Goal: Task Accomplishment & Management: Complete application form

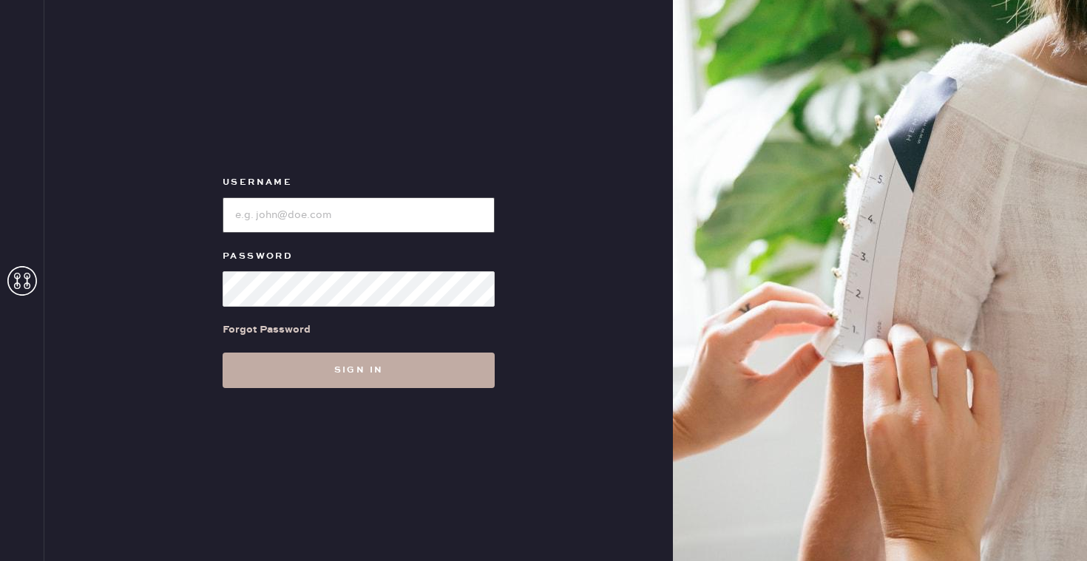
type input "reformationbroadwayplaza"
click at [305, 369] on button "Sign in" at bounding box center [359, 370] width 272 height 35
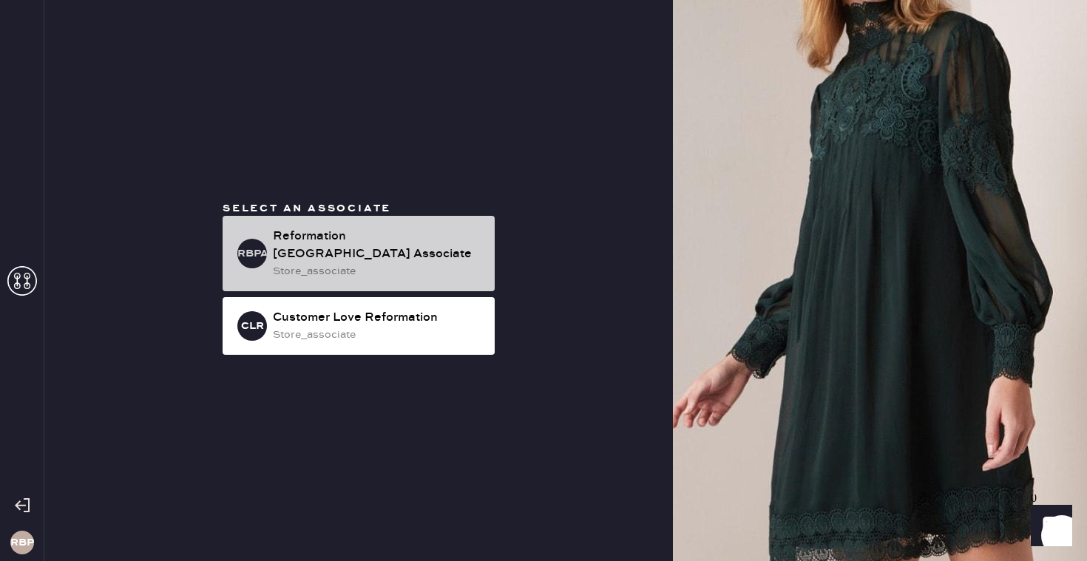
click at [424, 267] on div "store_associate" at bounding box center [378, 271] width 210 height 16
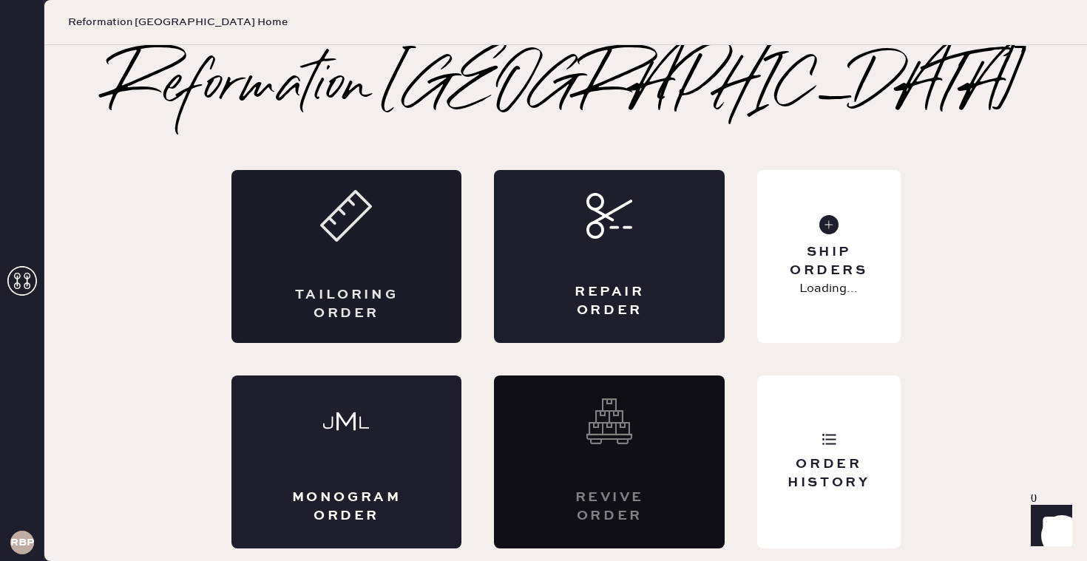
click at [360, 280] on div "Tailoring Order" at bounding box center [346, 256] width 231 height 173
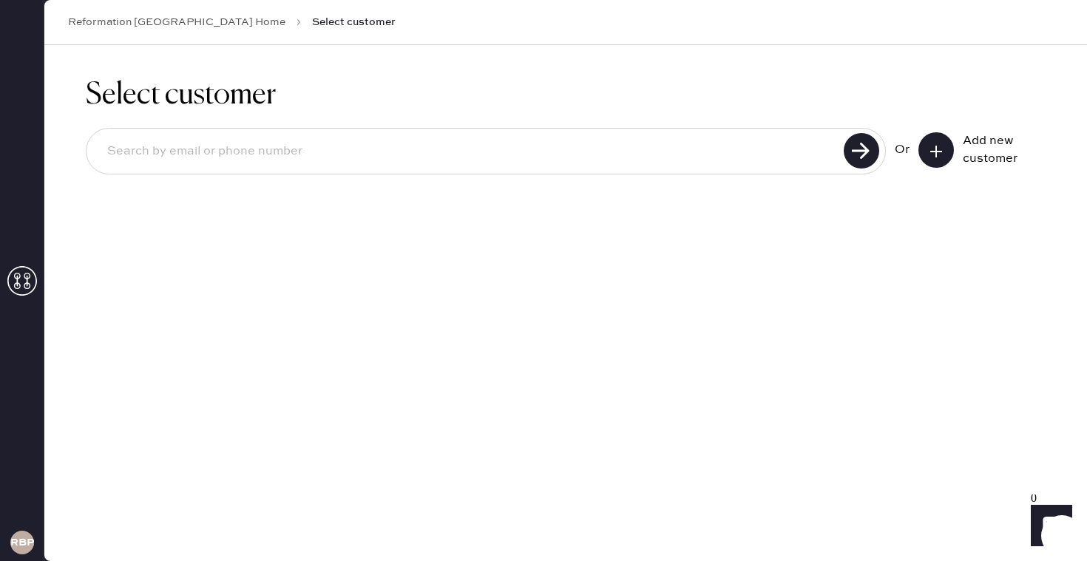
click at [447, 148] on input at bounding box center [467, 152] width 744 height 34
type input "9253306777"
click at [859, 142] on use at bounding box center [861, 150] width 35 height 35
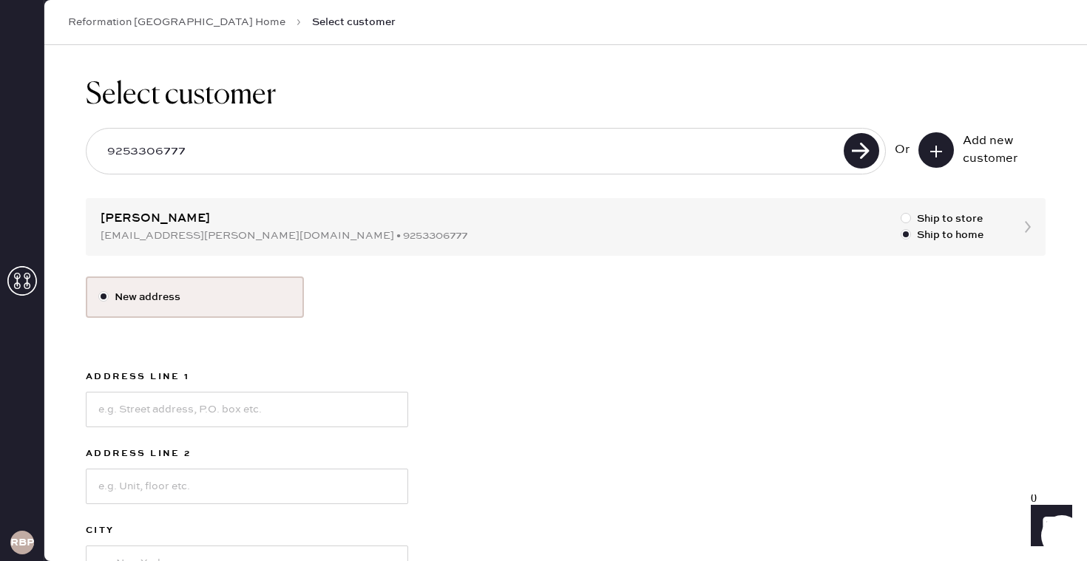
click at [697, 345] on div "New address Address Line 1 Address Line 2 City State Select [GEOGRAPHIC_DATA] […" at bounding box center [566, 494] width 960 height 435
click at [579, 413] on div "New address Address Line 1 Address Line 2 City State Select [GEOGRAPHIC_DATA] […" at bounding box center [566, 494] width 960 height 435
click at [323, 413] on input at bounding box center [247, 409] width 322 height 35
type input "[STREET_ADDRESS]"
click at [603, 387] on div "New address Address Line [GEOGRAPHIC_DATA] Address Line 2 City State Select [GE…" at bounding box center [566, 494] width 960 height 435
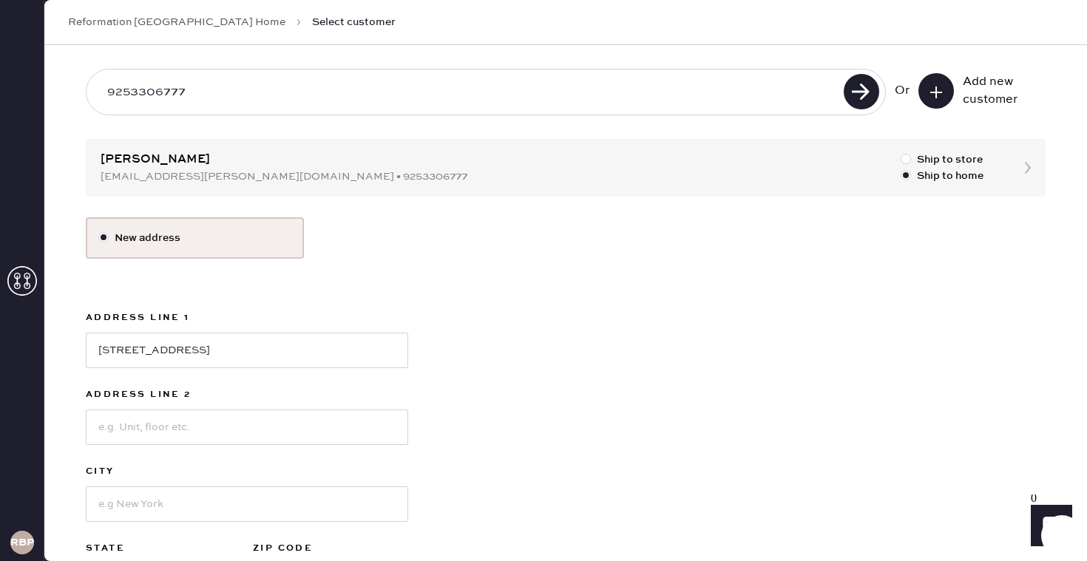
scroll to position [89, 0]
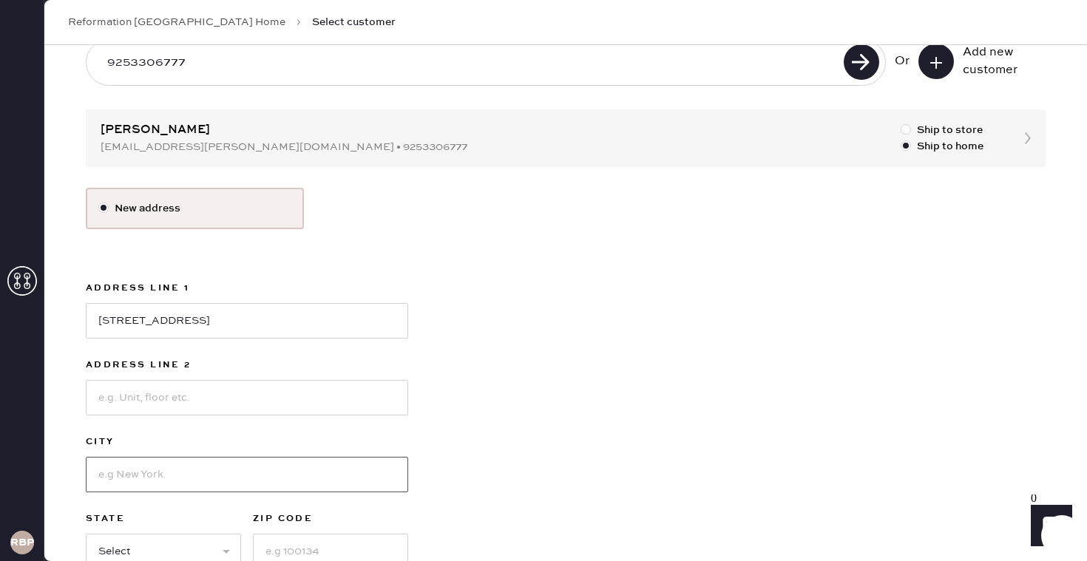
click at [300, 480] on input at bounding box center [247, 474] width 322 height 35
type input "[GEOGRAPHIC_DATA]"
click at [652, 403] on div "New address Address Line [GEOGRAPHIC_DATA] Address Line [GEOGRAPHIC_DATA] Selec…" at bounding box center [566, 405] width 960 height 435
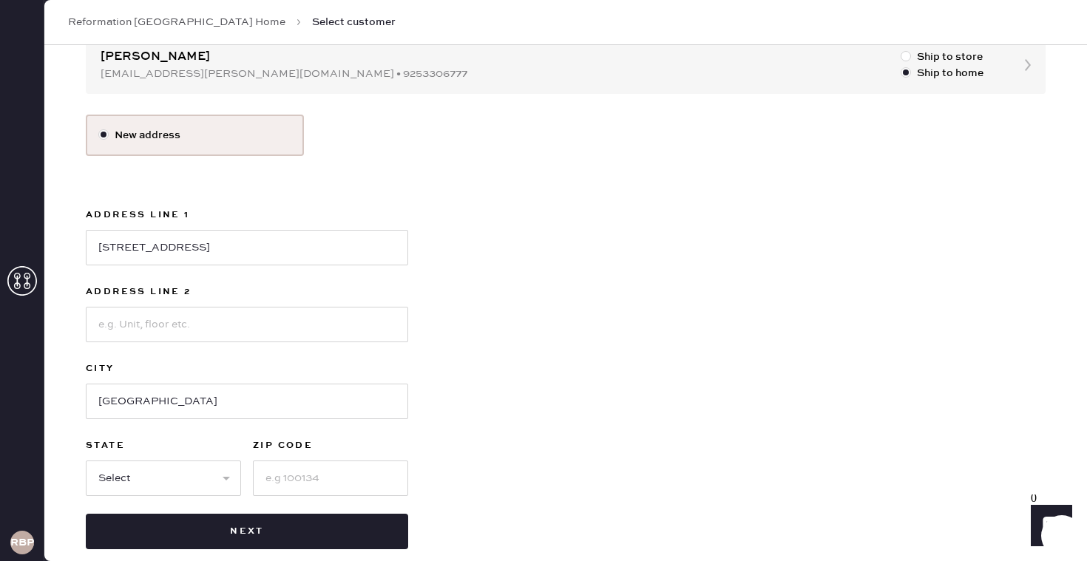
scroll to position [183, 0]
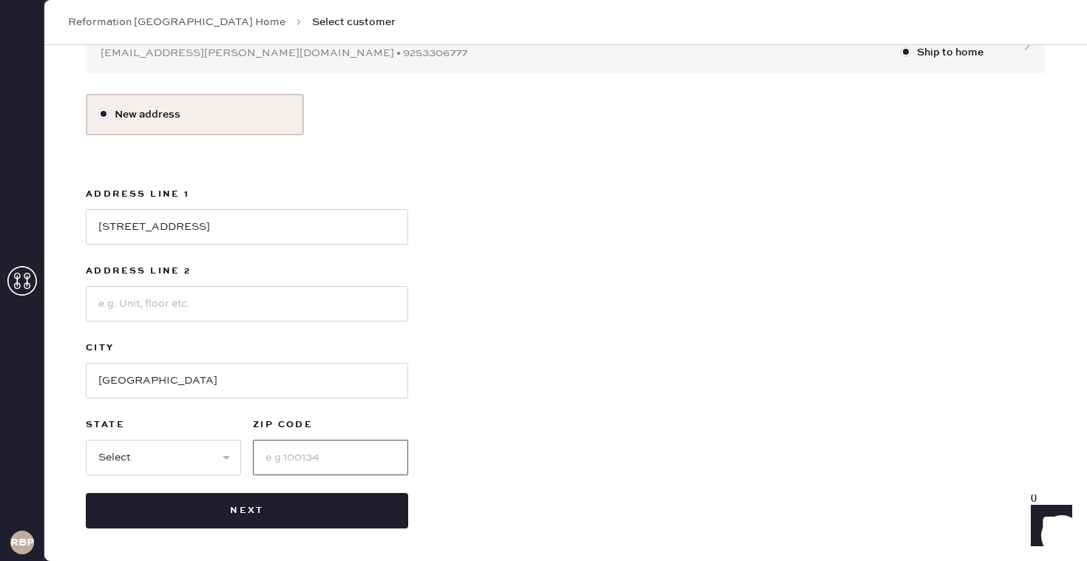
click at [345, 466] on input at bounding box center [330, 457] width 155 height 35
type input "94523"
click at [172, 455] on select "Select AK AL AR AZ CA CO CT [GEOGRAPHIC_DATA] DE FL [GEOGRAPHIC_DATA] HI [GEOGR…" at bounding box center [163, 457] width 155 height 35
select select "CA"
click at [528, 357] on div "New address Address Line [GEOGRAPHIC_DATA] Address Line [GEOGRAPHIC_DATA] Selec…" at bounding box center [566, 311] width 960 height 435
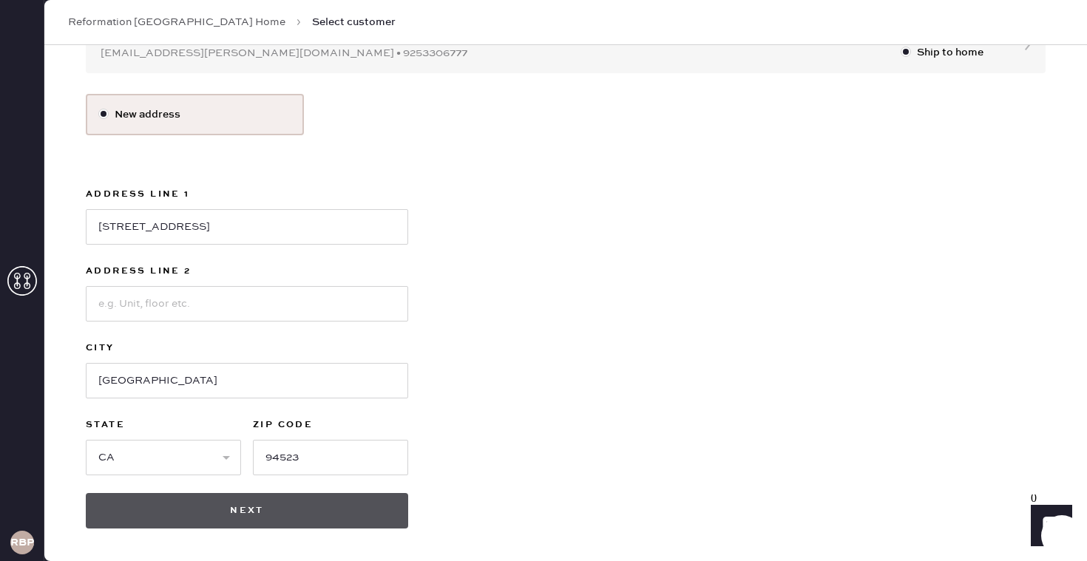
click at [286, 508] on button "Next" at bounding box center [247, 510] width 322 height 35
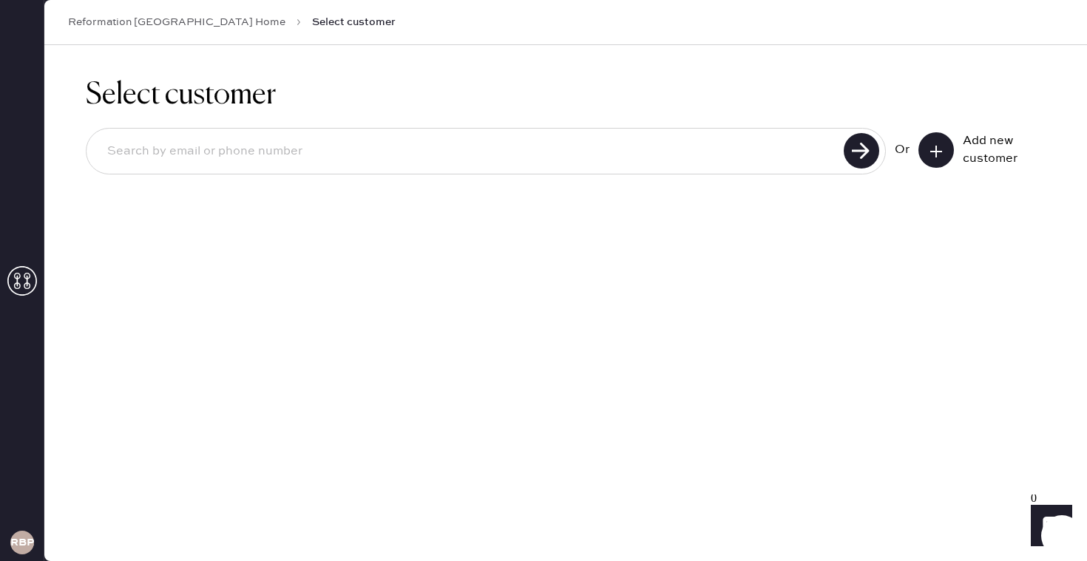
click at [731, 144] on input at bounding box center [467, 152] width 744 height 34
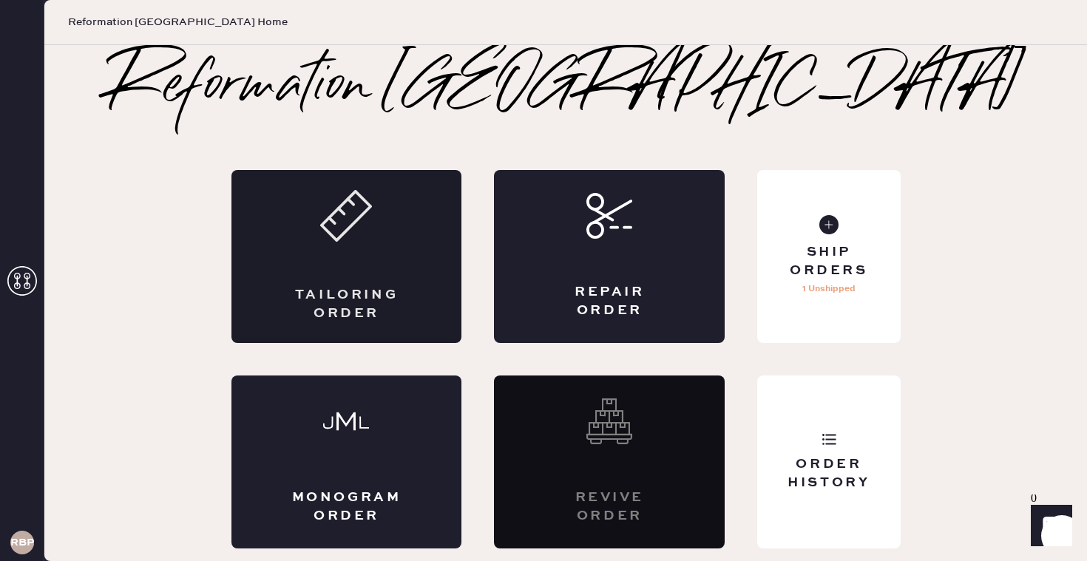
click at [374, 260] on div "Tailoring Order" at bounding box center [346, 256] width 231 height 173
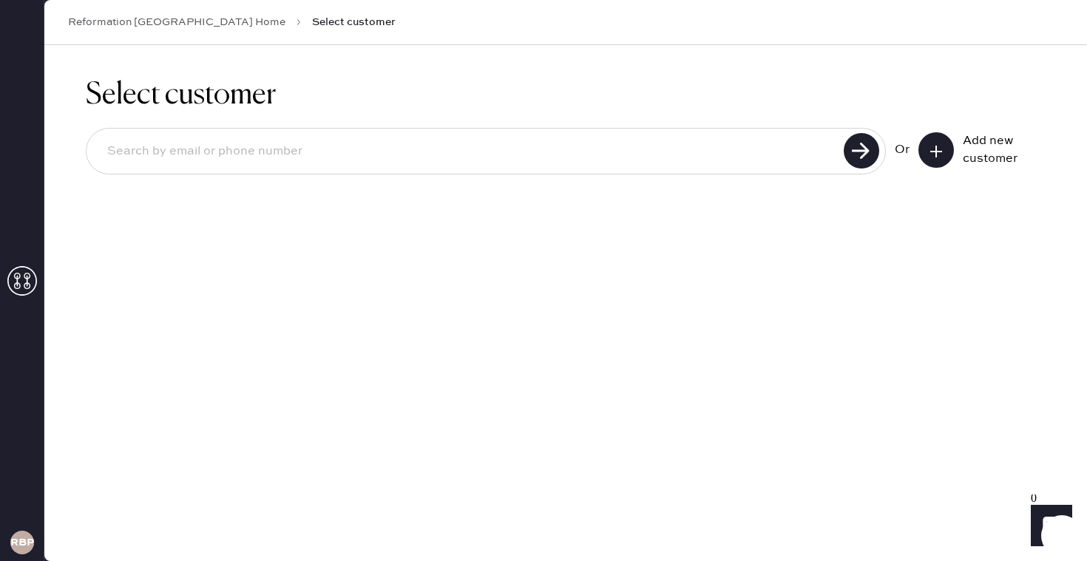
click at [360, 172] on div at bounding box center [486, 151] width 800 height 47
click at [344, 155] on input at bounding box center [467, 152] width 744 height 34
type input "[EMAIL_ADDRESS][PERSON_NAME][DOMAIN_NAME]"
click at [850, 152] on use at bounding box center [861, 150] width 35 height 35
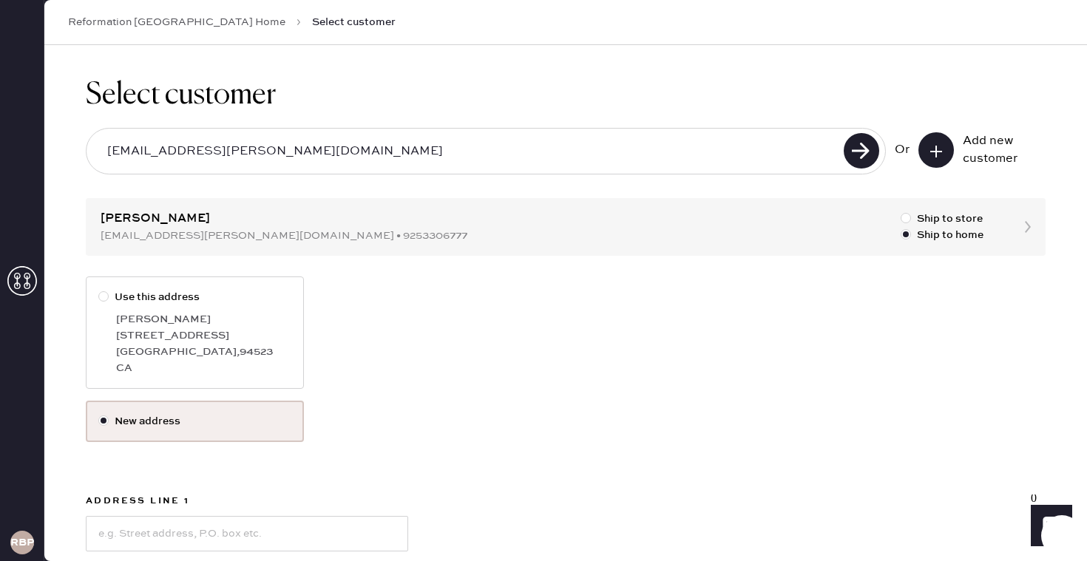
click at [98, 292] on div at bounding box center [106, 297] width 16 height 16
click at [98, 290] on input "Use this address" at bounding box center [98, 289] width 1 height 1
radio input "true"
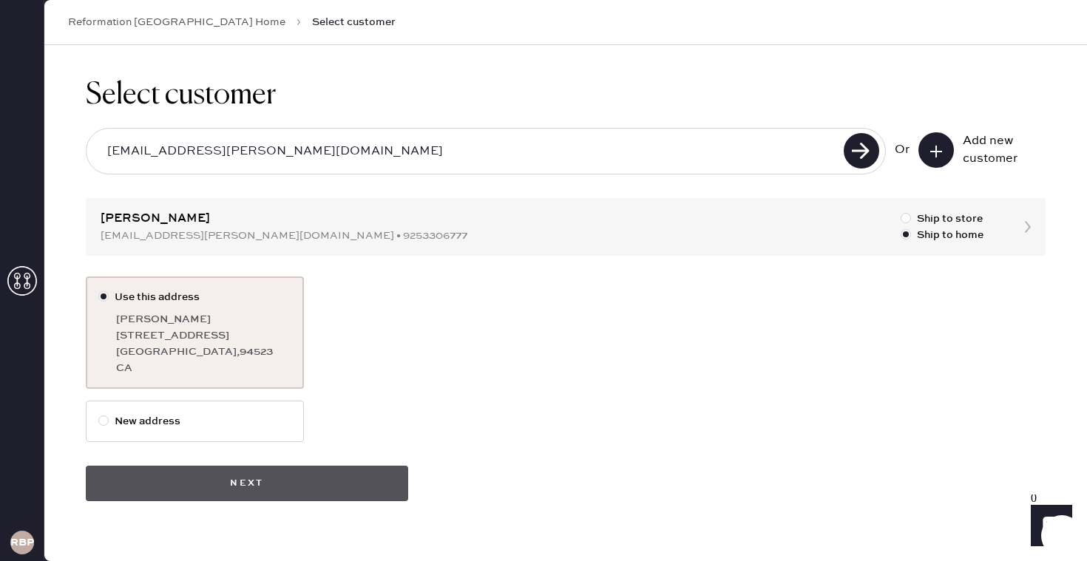
click at [314, 490] on button "Next" at bounding box center [247, 483] width 322 height 35
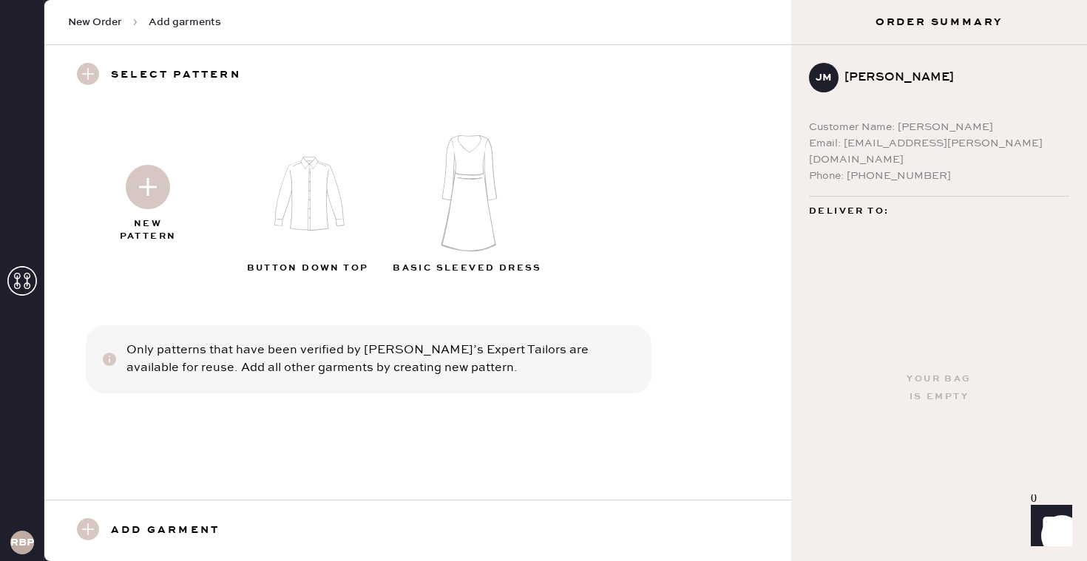
click at [144, 197] on img at bounding box center [148, 187] width 44 height 44
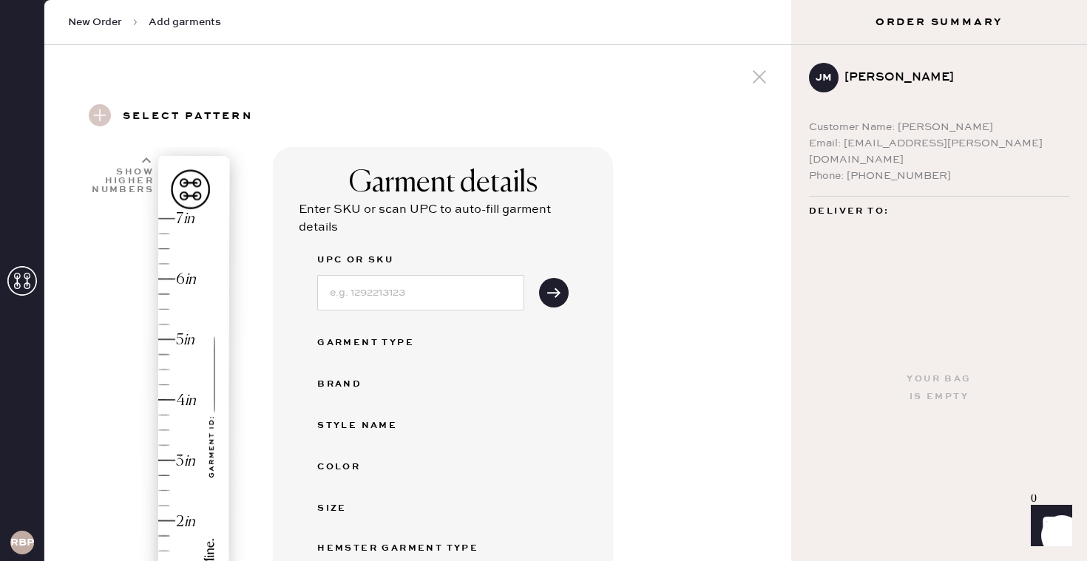
click at [733, 344] on div "Garment details Enter SKU or scan UPC to auto-fill garment details UPC or SKU G…" at bounding box center [526, 522] width 507 height 750
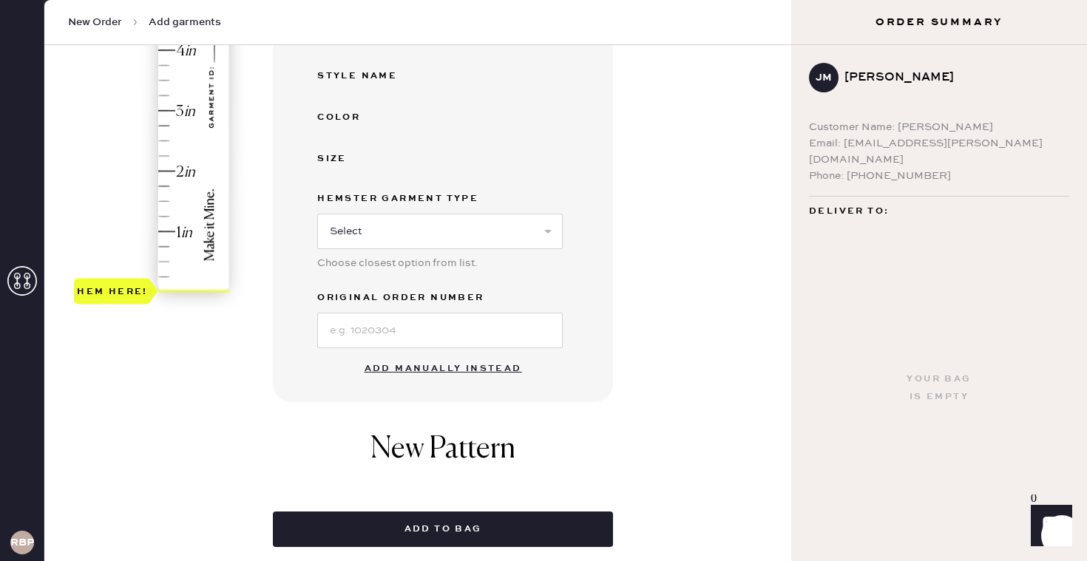
scroll to position [355, 0]
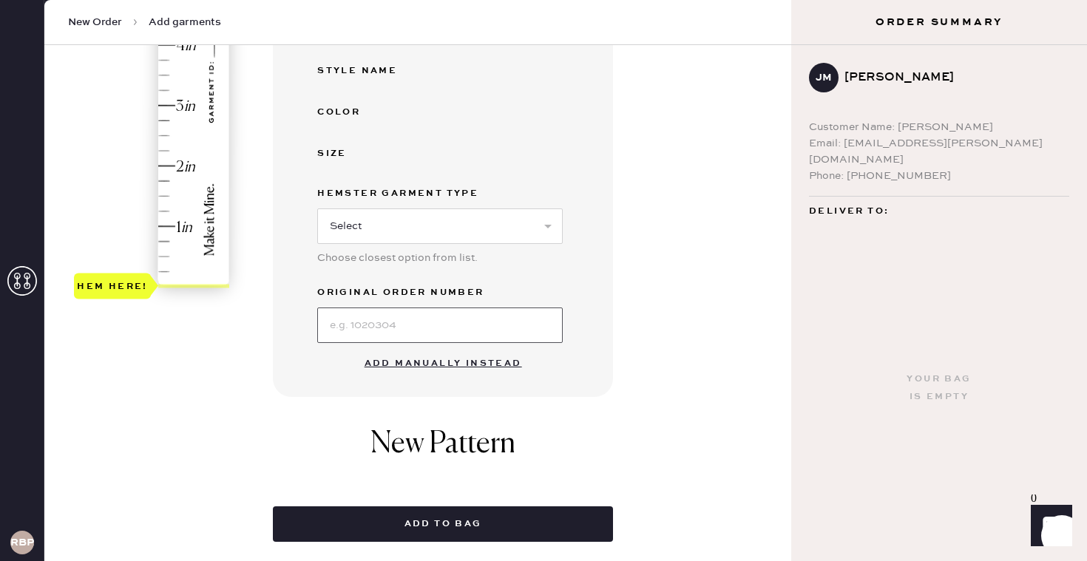
click at [413, 325] on input at bounding box center [440, 325] width 246 height 35
click at [632, 385] on div "Garment details Enter SKU or scan UPC to auto-fill garment details UPC or SKU G…" at bounding box center [526, 167] width 507 height 750
click at [474, 356] on button "Add manually instead" at bounding box center [443, 364] width 175 height 30
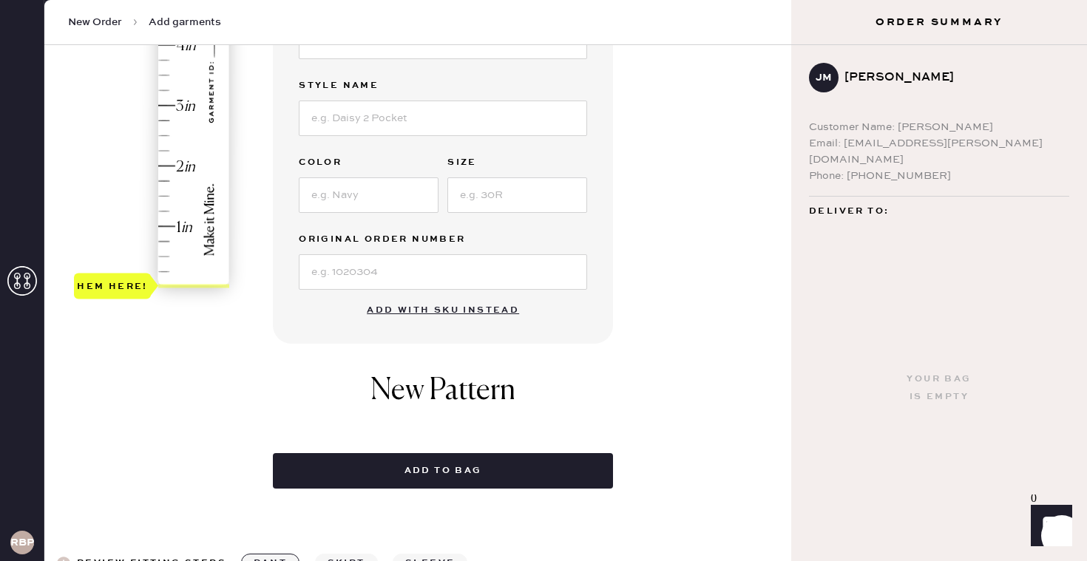
click at [705, 188] on div "Garment details Garment Type Select Basic Skirt Jeans Leggings Pants Shorts Bas…" at bounding box center [526, 140] width 507 height 697
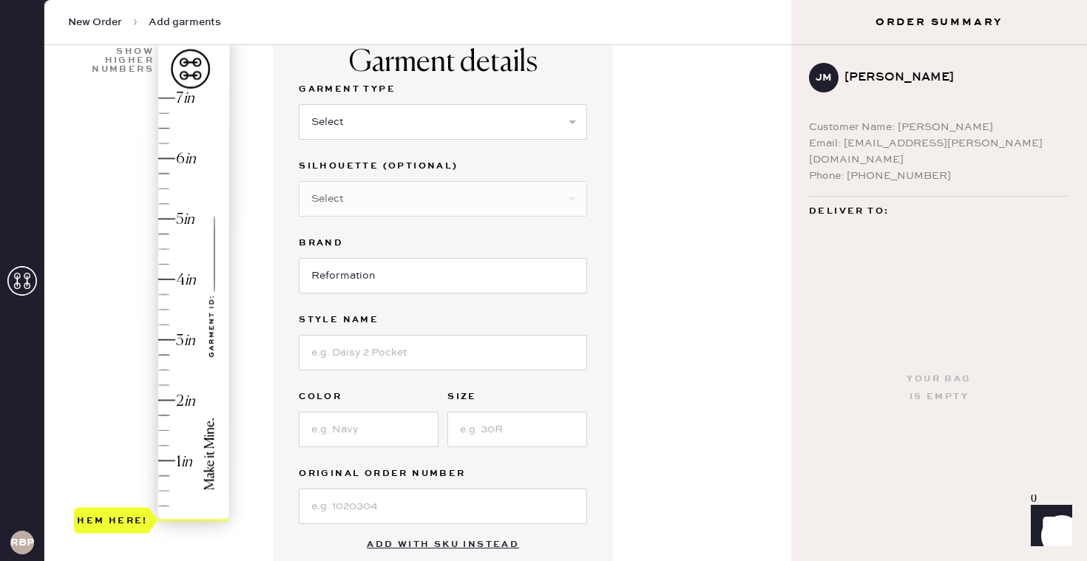
scroll to position [89, 0]
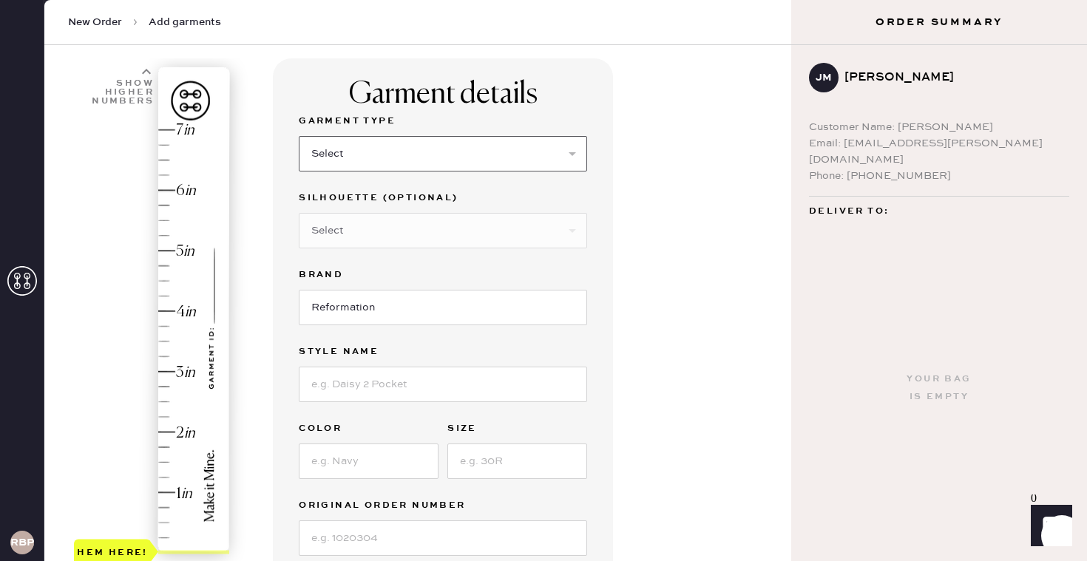
click at [480, 144] on select "Select Basic Skirt Jeans Leggings Pants Shorts Basic Sleeved Dress Basic Sleeve…" at bounding box center [443, 153] width 288 height 35
select select "6"
click at [730, 285] on div "Garment details Garment Type Select Basic Skirt Jeans Leggings Pants Shorts Bas…" at bounding box center [526, 499] width 507 height 882
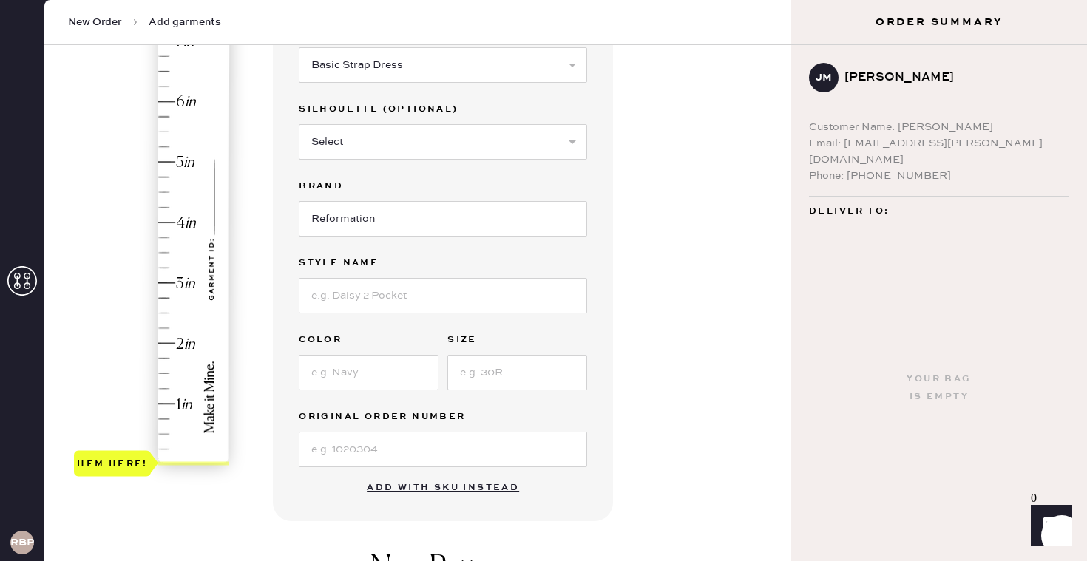
scroll to position [207, 0]
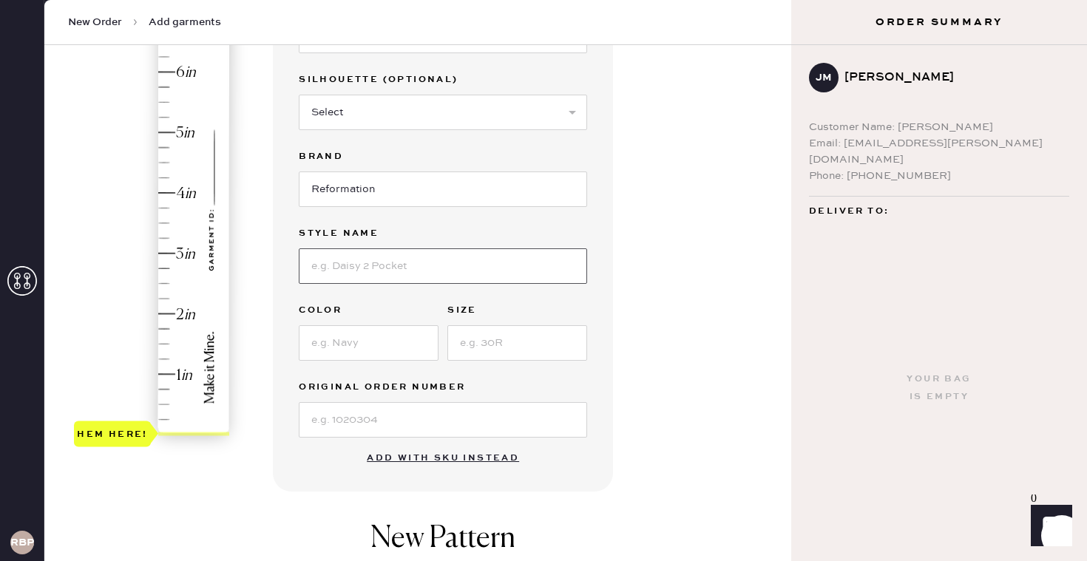
click at [501, 260] on input at bounding box center [443, 265] width 288 height 35
type input "1.5"
click at [166, 342] on div "Hem here!" at bounding box center [153, 223] width 158 height 436
click at [390, 260] on input at bounding box center [443, 265] width 288 height 35
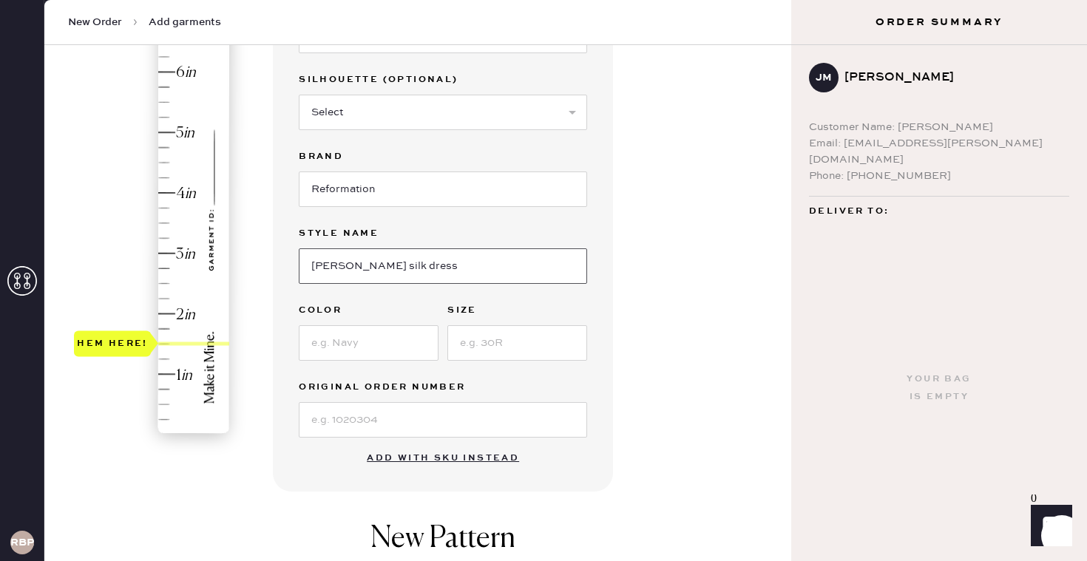
type input "[PERSON_NAME] silk dress"
click at [333, 352] on input at bounding box center [369, 342] width 140 height 35
type input "[PERSON_NAME]"
click at [495, 342] on input at bounding box center [517, 342] width 140 height 35
type input "2"
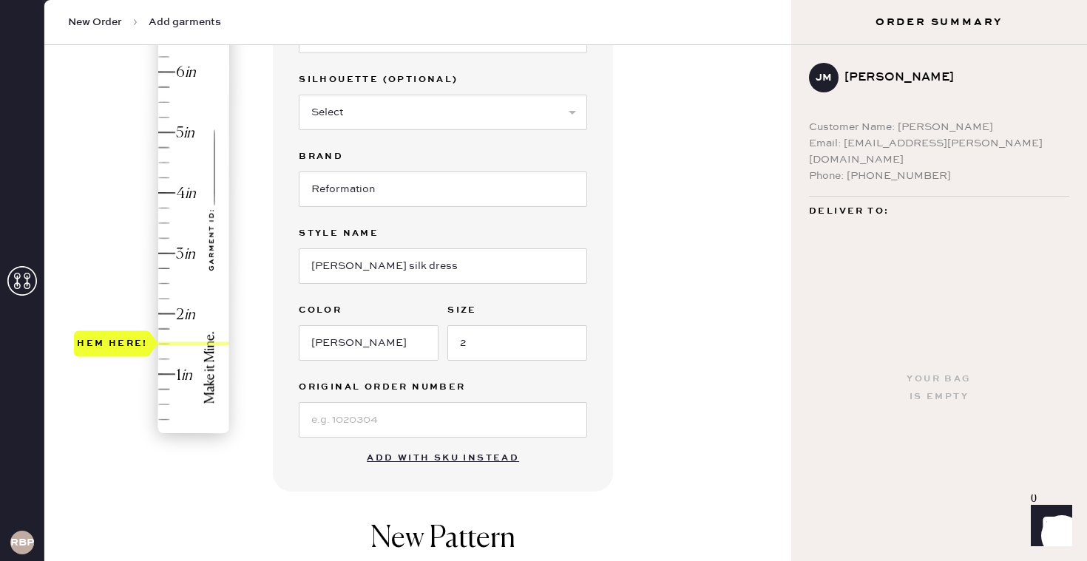
click at [734, 282] on div "Garment details Garment Type Select Basic Skirt Jeans Leggings Pants Shorts Bas…" at bounding box center [526, 381] width 507 height 882
click at [518, 412] on input at bounding box center [443, 419] width 288 height 35
type input "S10055962"
click at [706, 376] on div "Garment details Garment Type Select Basic Skirt Jeans Leggings Pants Shorts Bas…" at bounding box center [526, 381] width 507 height 882
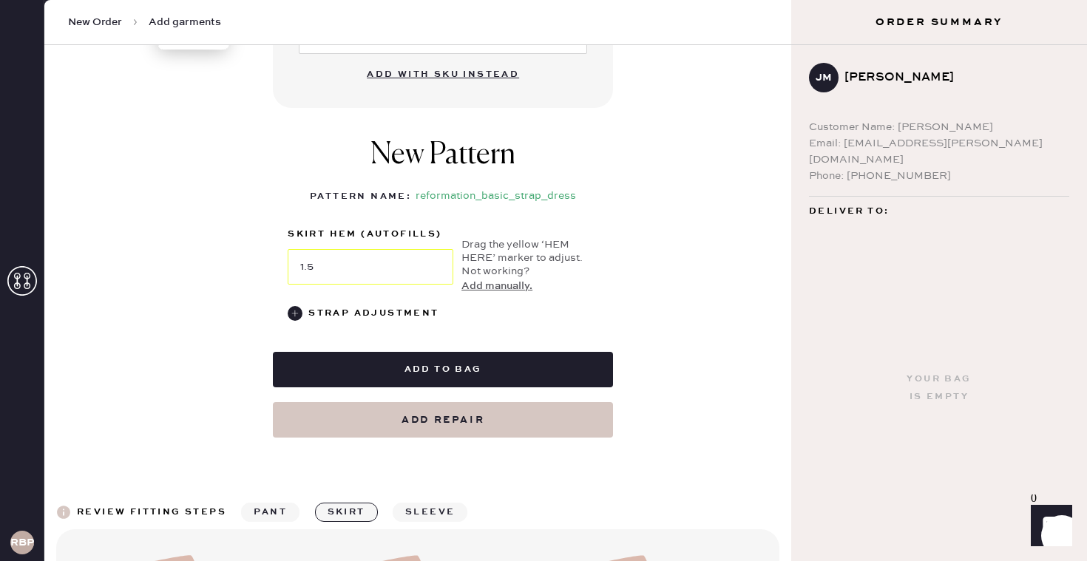
scroll to position [592, 0]
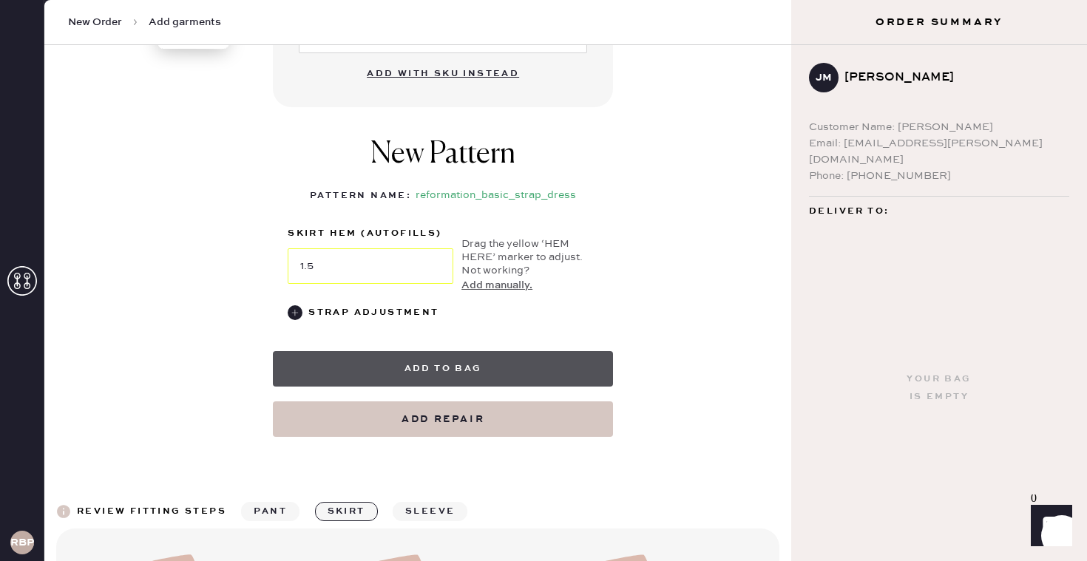
click at [472, 368] on button "Add to bag" at bounding box center [443, 368] width 340 height 35
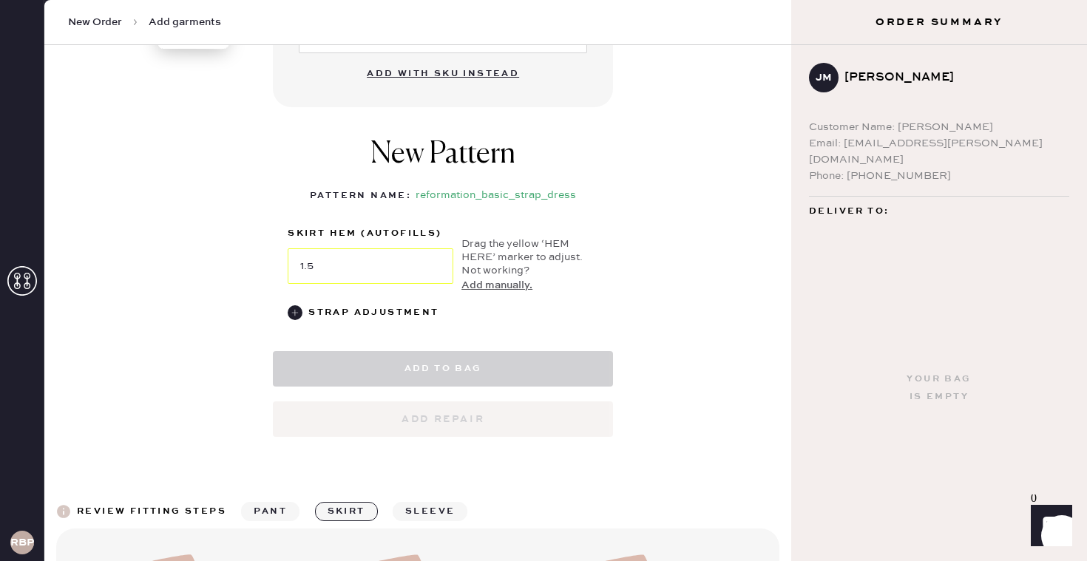
select select "6"
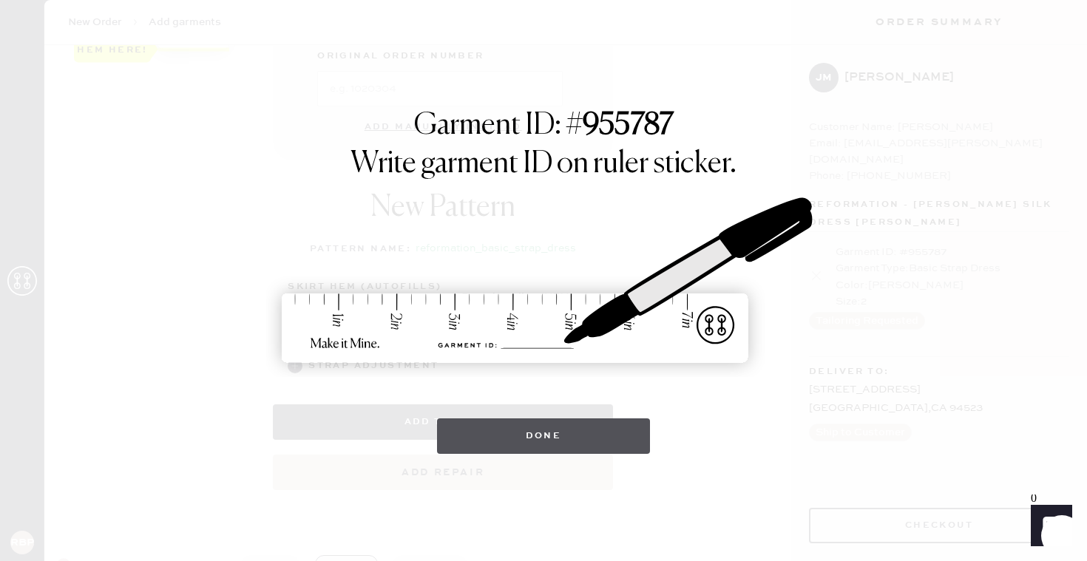
click at [600, 423] on button "Done" at bounding box center [544, 436] width 214 height 35
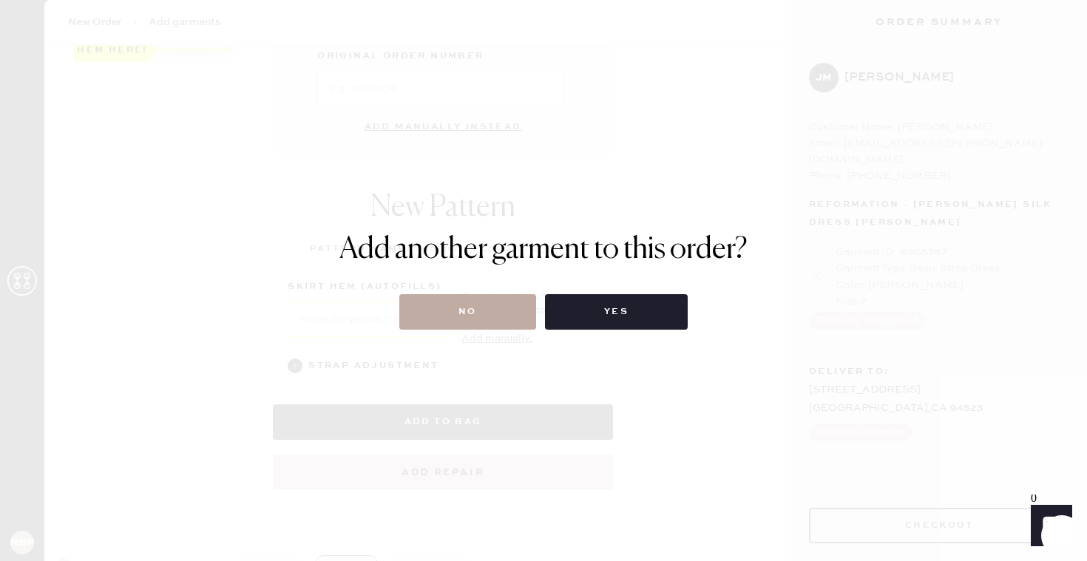
click at [484, 300] on button "No" at bounding box center [467, 311] width 137 height 35
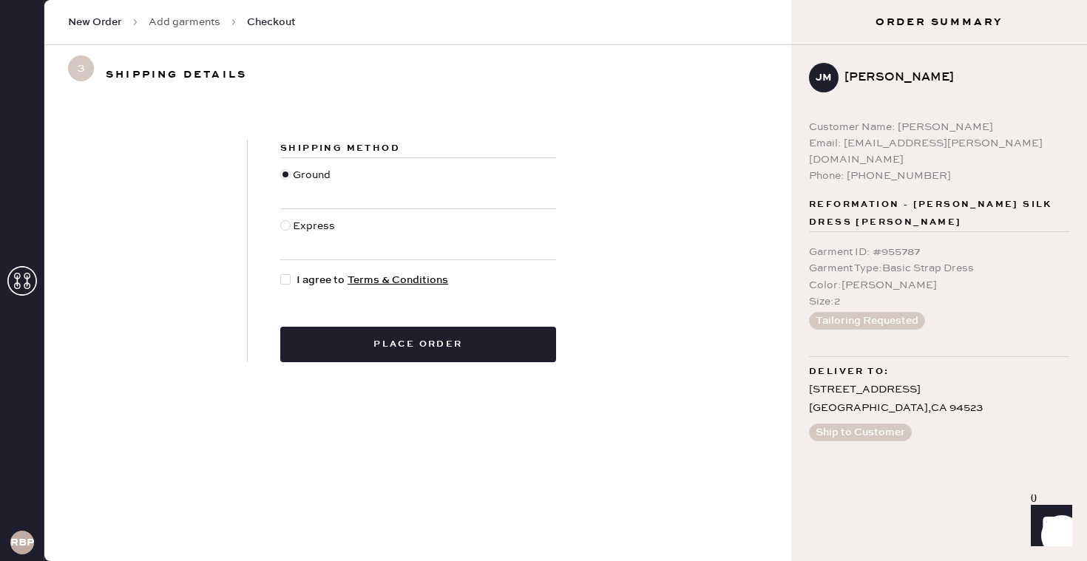
click at [285, 273] on div at bounding box center [288, 280] width 16 height 16
click at [281, 273] on input "I agree to Terms & Conditions" at bounding box center [280, 272] width 1 height 1
checkbox input "true"
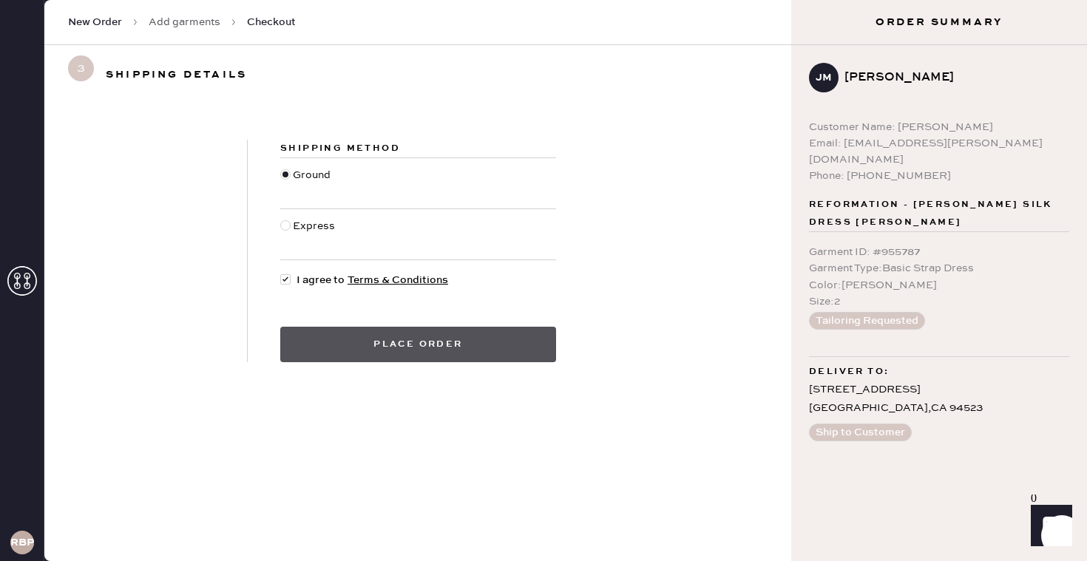
click at [321, 331] on button "Place order" at bounding box center [418, 344] width 276 height 35
